Goal: Obtain resource: Obtain resource

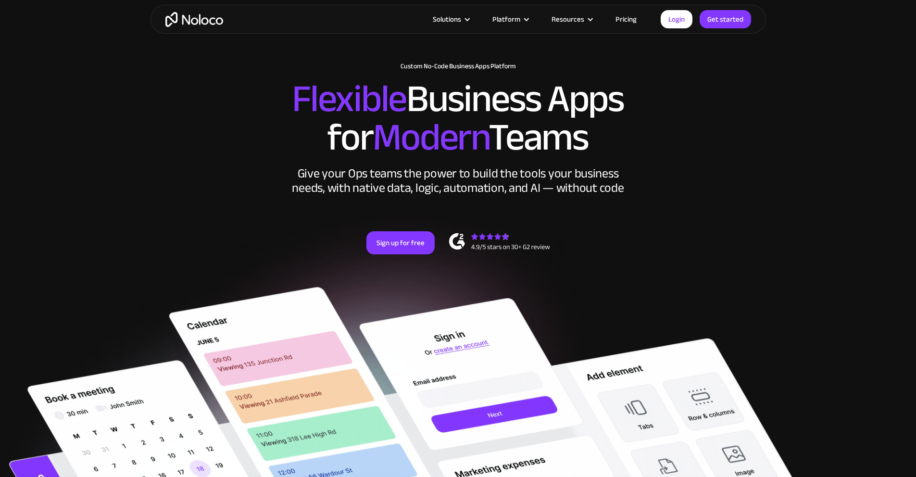
scroll to position [19, 0]
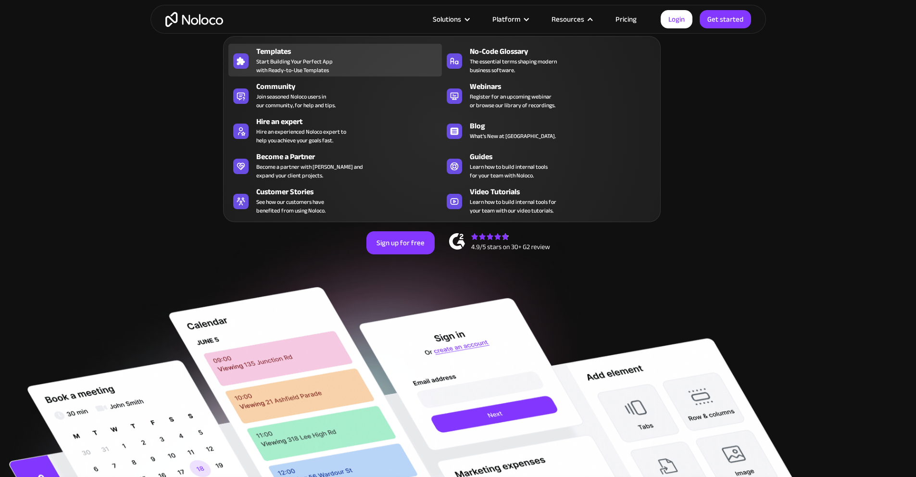
click at [335, 63] on div "Templates Start Building Your Perfect App with Ready-to-Use Templates" at bounding box center [346, 60] width 181 height 29
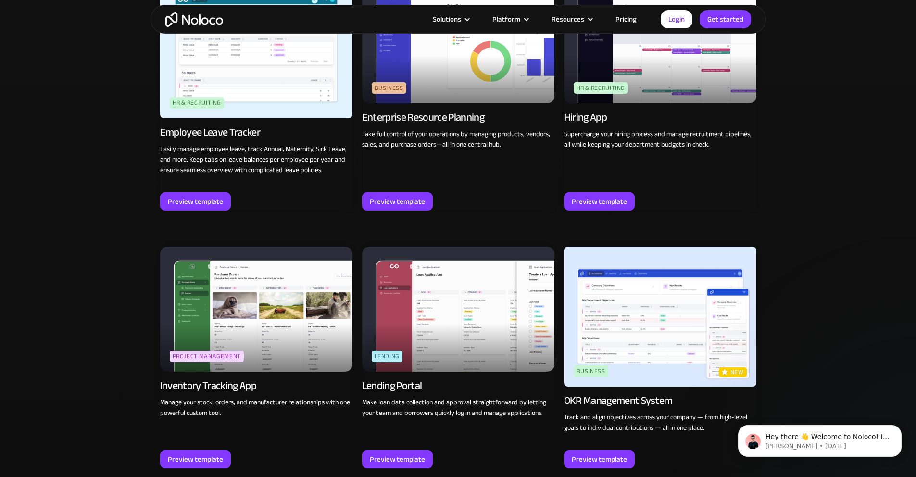
scroll to position [1301, 0]
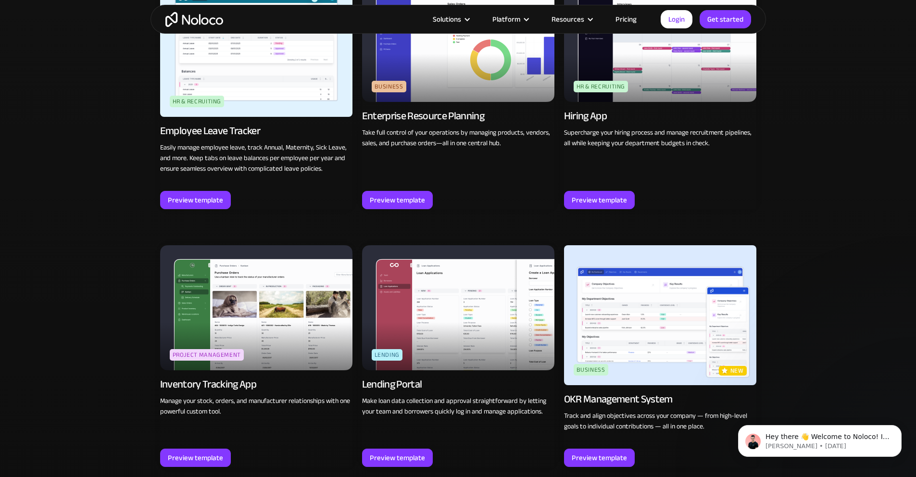
click at [434, 77] on img at bounding box center [458, 39] width 192 height 125
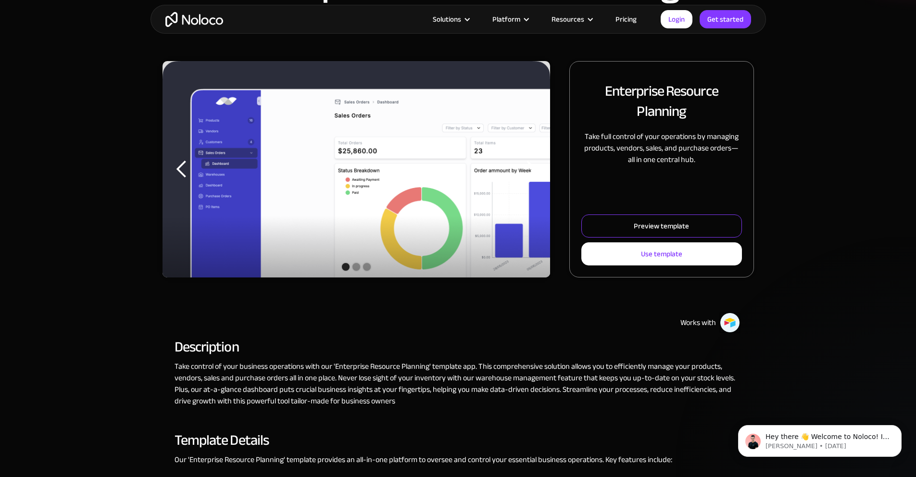
click at [634, 232] on div "Preview template" at bounding box center [661, 226] width 55 height 12
